Goal: Task Accomplishment & Management: Use online tool/utility

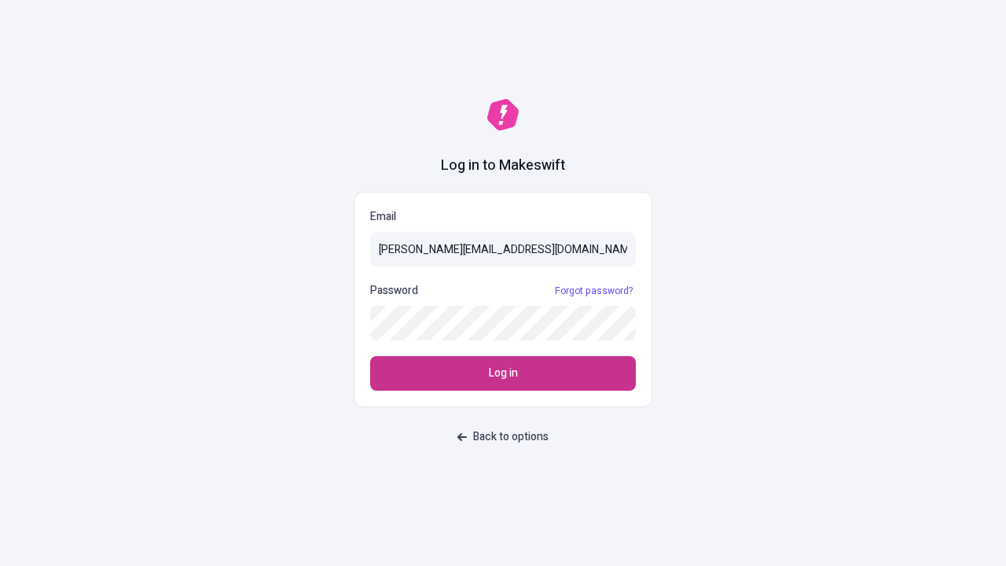
click at [503, 373] on span "Log in" at bounding box center [503, 373] width 29 height 17
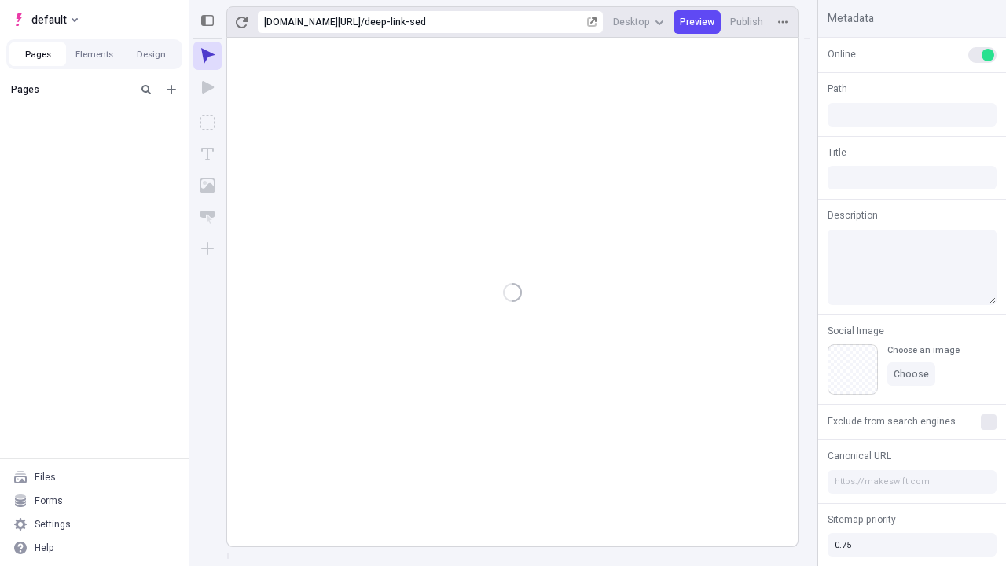
type input "/deep-link-sed"
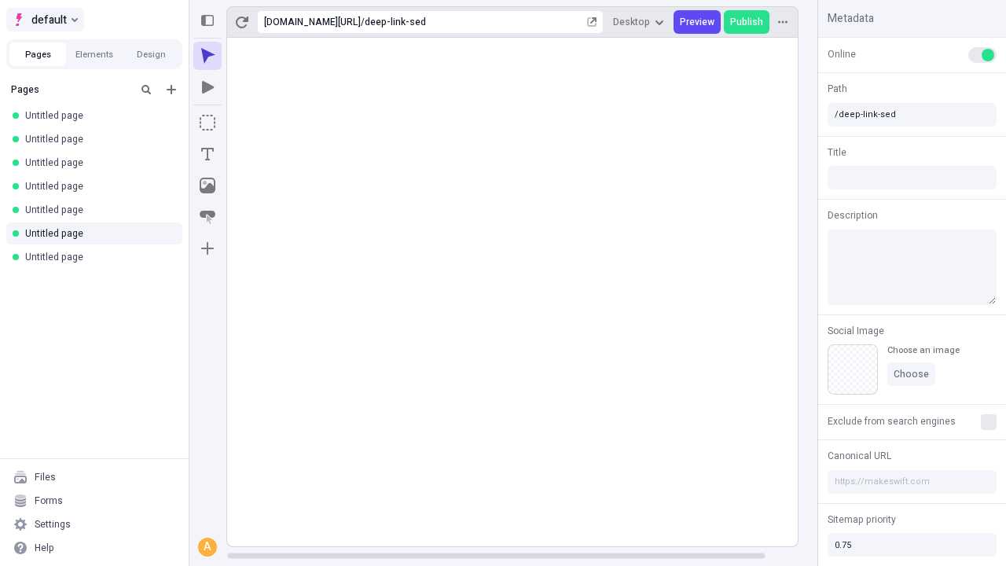
click at [44, 20] on span "default" at bounding box center [48, 19] width 35 height 19
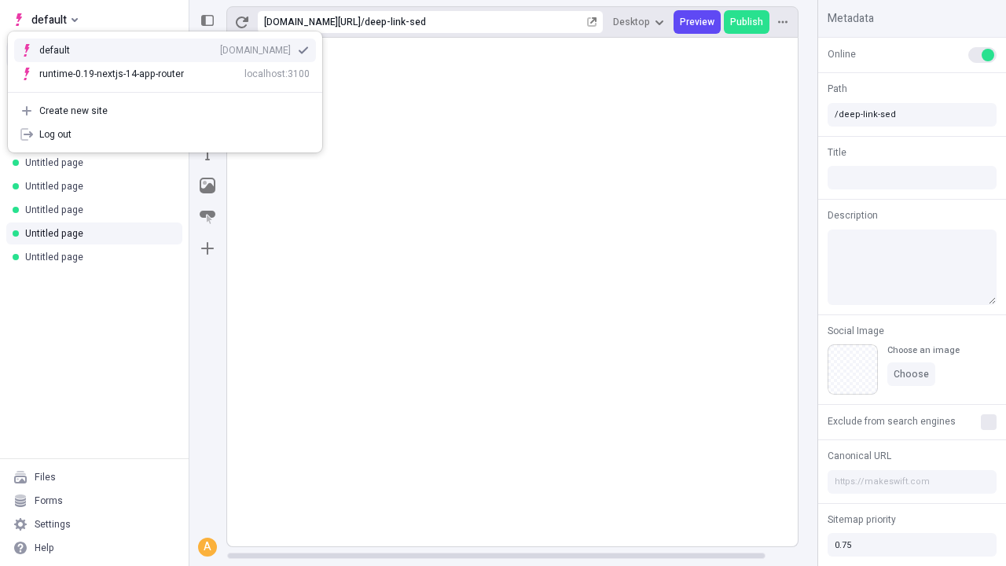
click at [165, 111] on div "Create new site" at bounding box center [174, 111] width 270 height 13
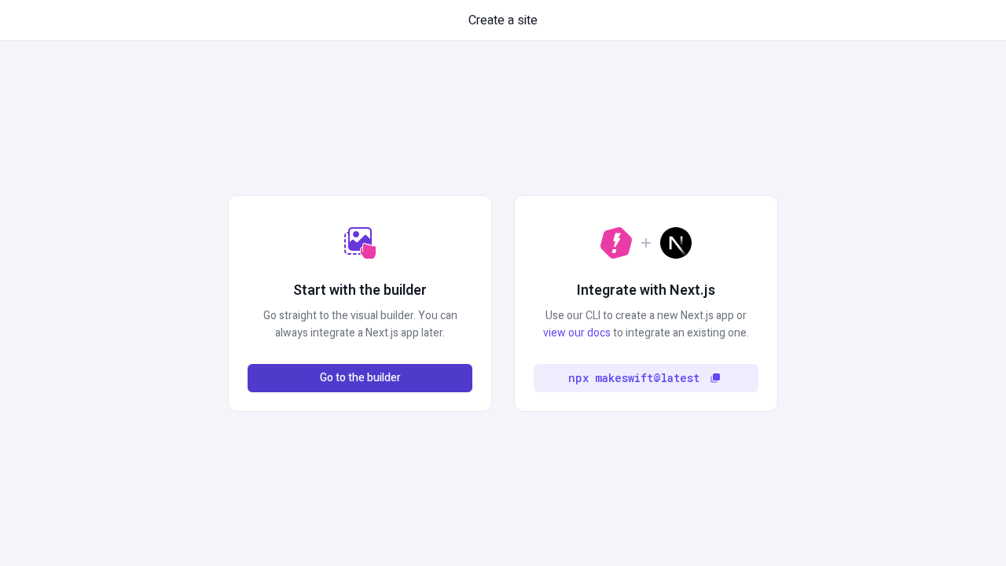
click at [360, 378] on span "Go to the builder" at bounding box center [360, 377] width 81 height 17
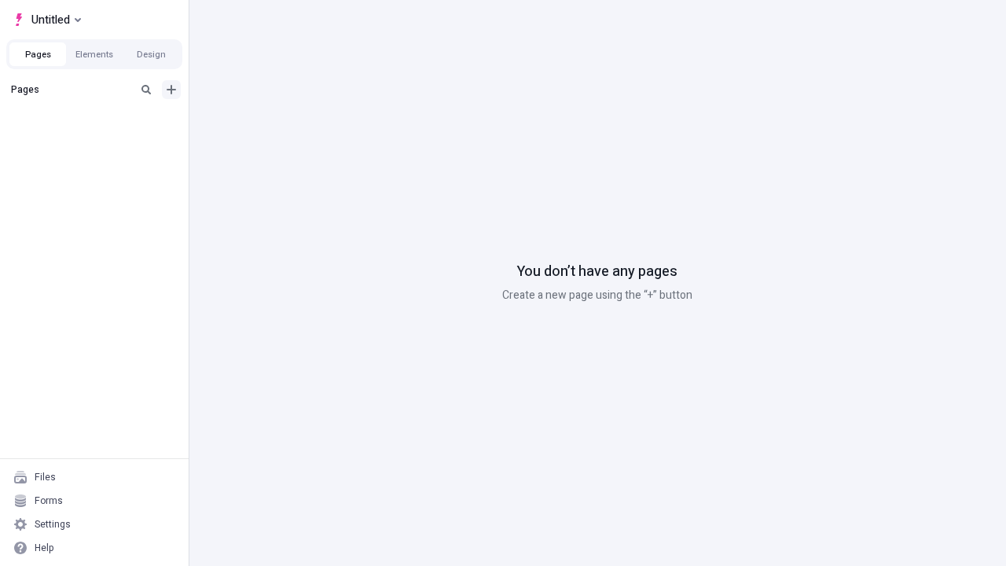
click at [171, 90] on icon "Add new" at bounding box center [171, 89] width 9 height 9
click at [255, 122] on span "Blank page" at bounding box center [263, 122] width 97 height 13
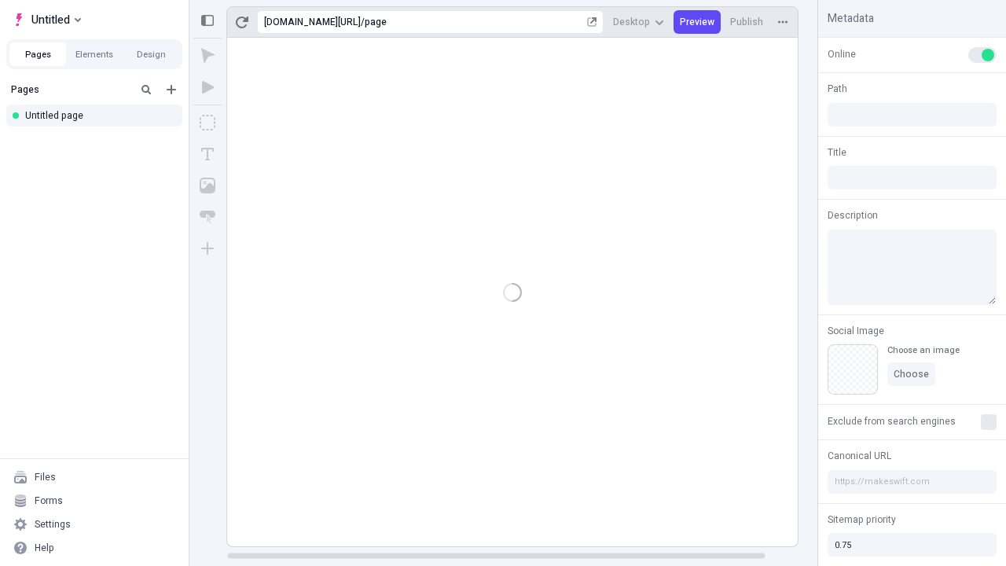
type input "/page"
click at [208, 123] on icon "Box" at bounding box center [208, 123] width 16 height 16
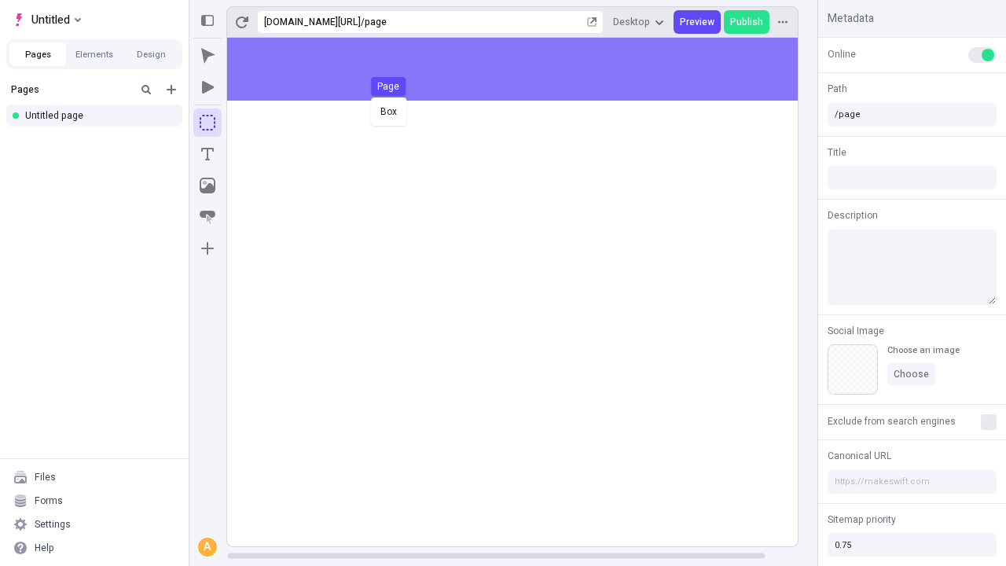
click at [528, 69] on div "Box Page" at bounding box center [503, 283] width 1006 height 566
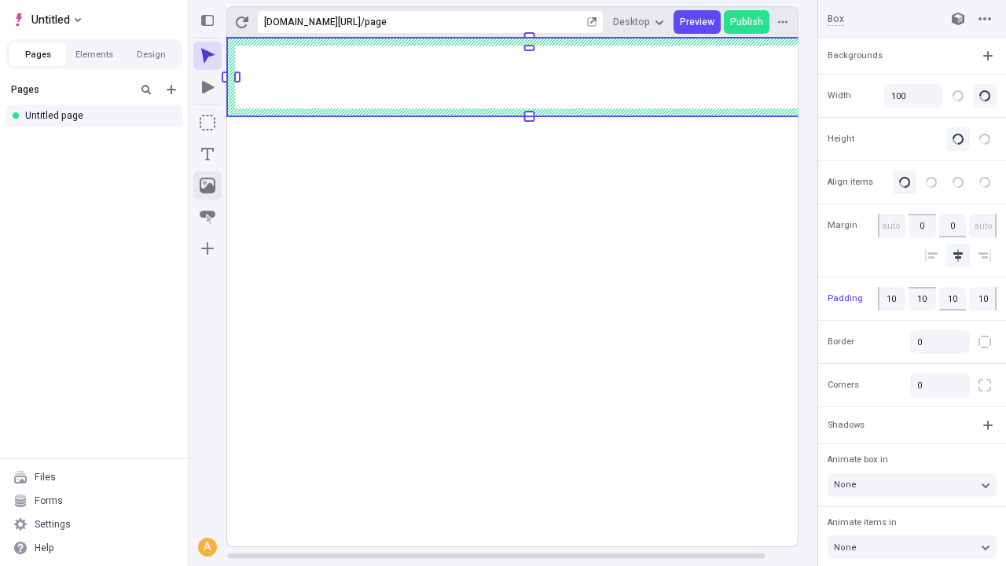
click at [208, 186] on icon "Image" at bounding box center [208, 186] width 16 height 16
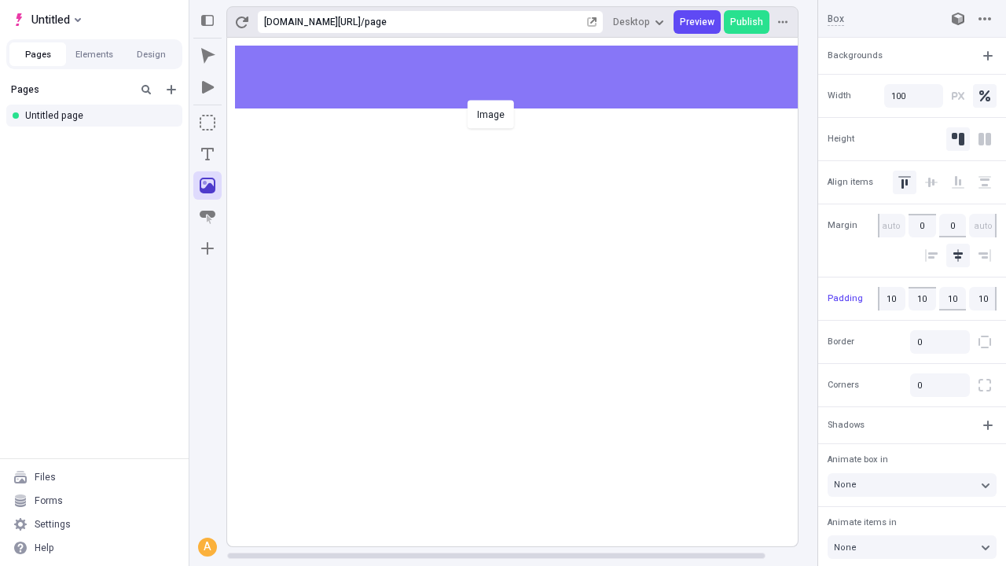
click at [528, 77] on div "Image" at bounding box center [503, 283] width 1006 height 566
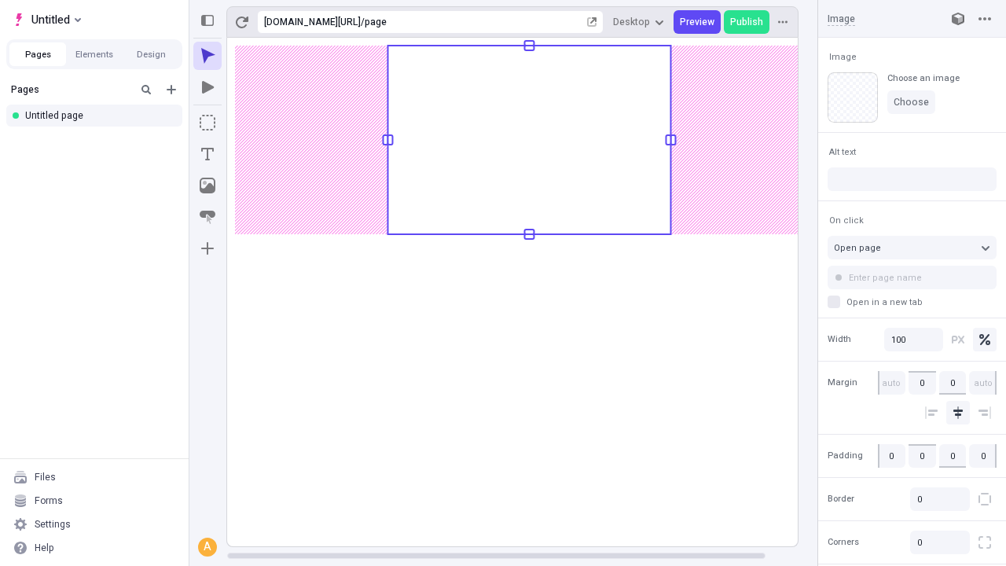
click at [208, 154] on icon "Text" at bounding box center [207, 154] width 13 height 13
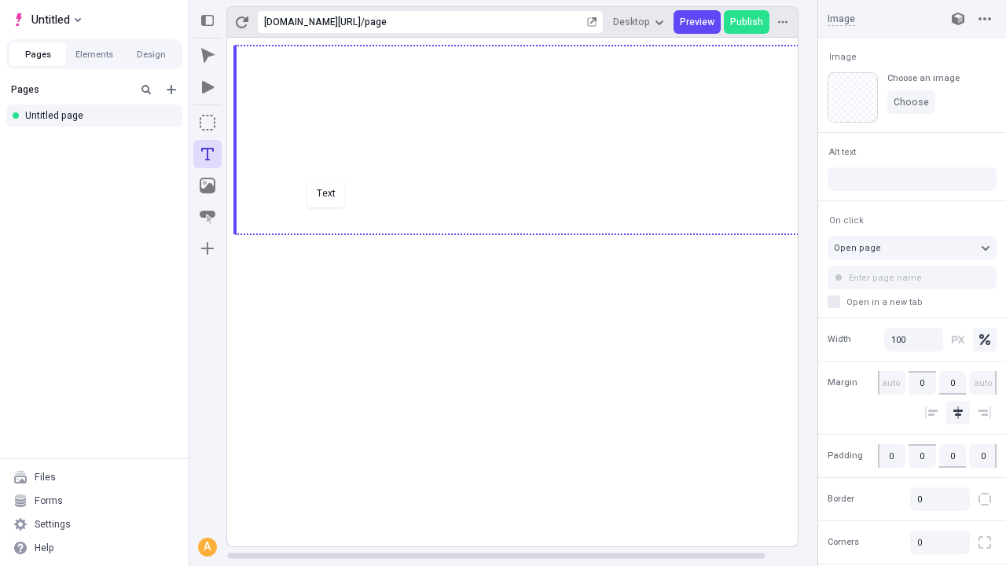
click at [528, 233] on div "Text" at bounding box center [503, 283] width 1006 height 566
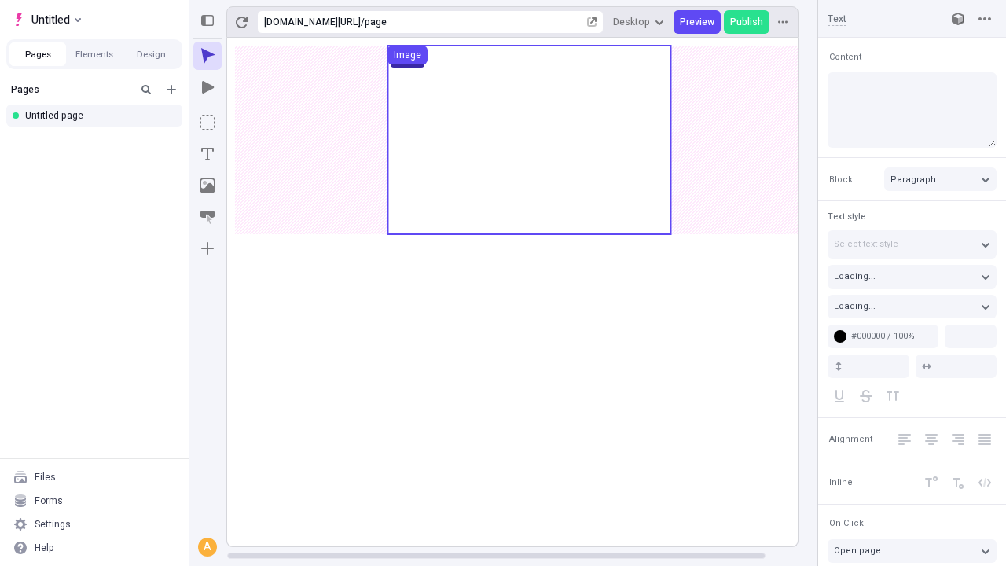
type input "18"
type input "1.5"
type textarea "Competently customize synergistic "outside the box" thinking, and conveniently …"
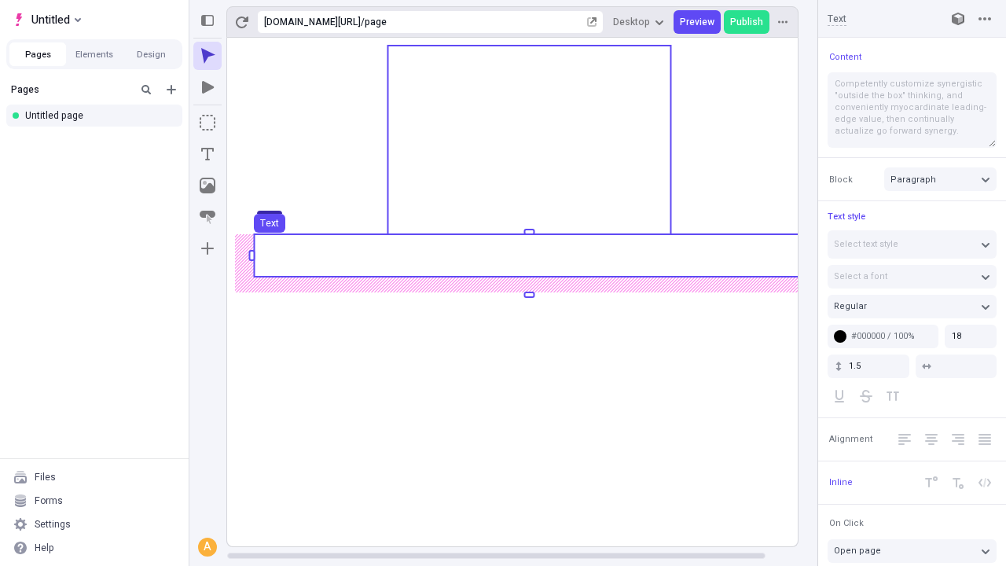
click at [528, 255] on use at bounding box center [529, 255] width 550 height 42
click at [528, 255] on g "Page Box Text" at bounding box center [529, 292] width 605 height 509
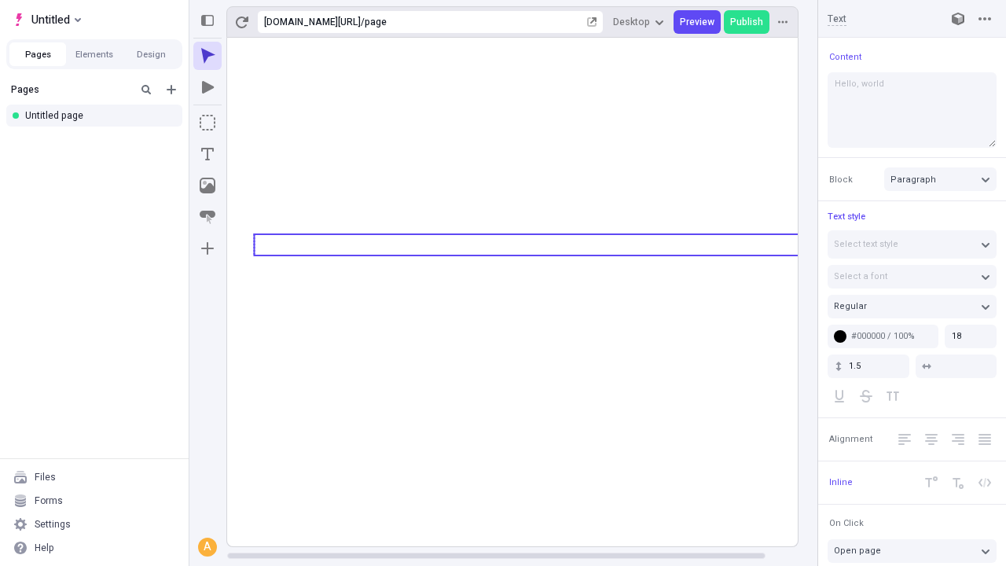
type textarea "Hello, world!"
click at [208, 186] on icon "Image" at bounding box center [208, 186] width 16 height 16
